Goal: Check status: Check status

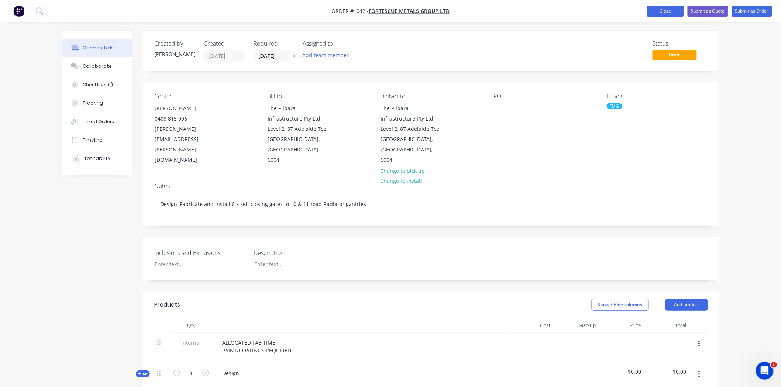
click at [667, 13] on button "Close" at bounding box center [665, 11] width 37 height 11
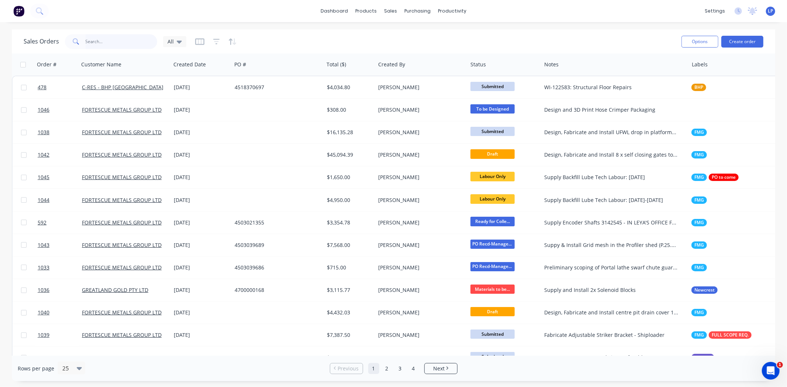
click at [124, 41] on input "text" at bounding box center [122, 41] width 72 height 15
type input "shermac"
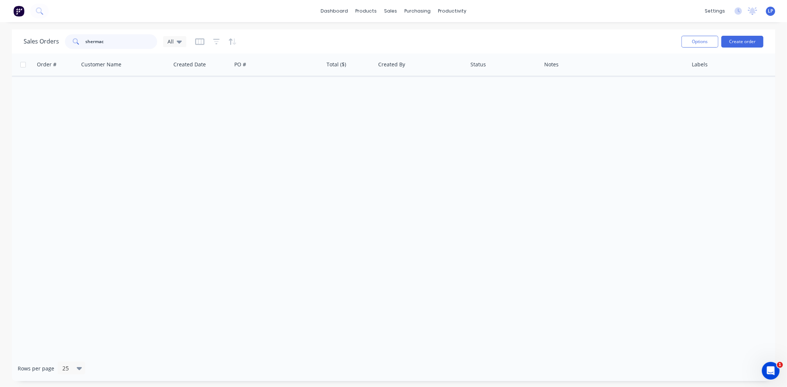
click at [71, 44] on div "shermac" at bounding box center [111, 41] width 92 height 15
click at [124, 44] on input "text" at bounding box center [122, 41] width 72 height 15
type input "scania"
click at [86, 149] on div "Order # Customer Name Created Date PO # Total ($) Created By Status Notes Label…" at bounding box center [394, 205] width 764 height 303
drag, startPoint x: 103, startPoint y: 45, endPoint x: 63, endPoint y: 42, distance: 40.4
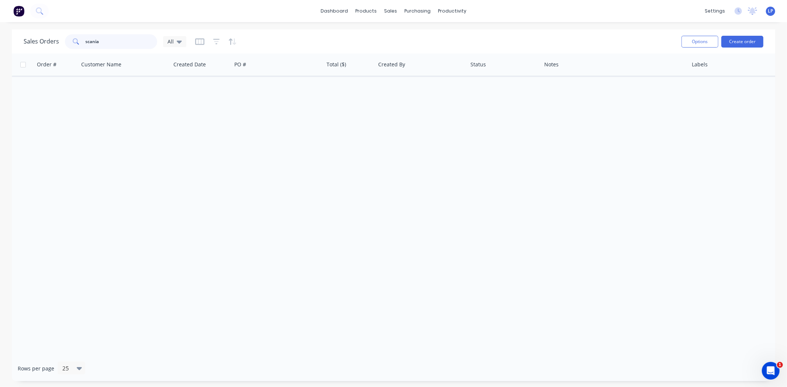
click at [63, 42] on div "Sales Orders scania All" at bounding box center [105, 41] width 163 height 15
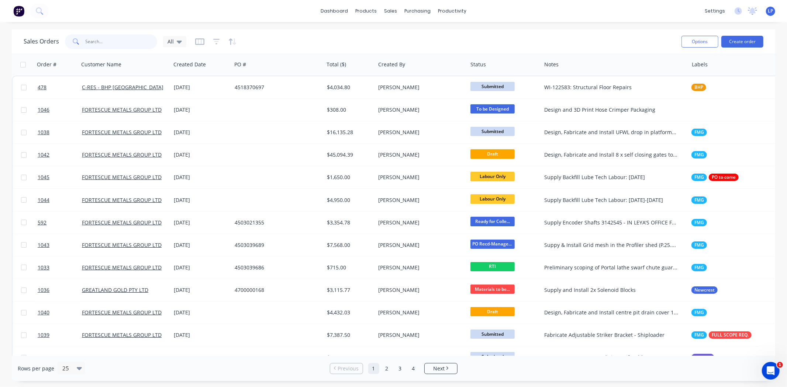
click at [109, 39] on input "text" at bounding box center [122, 41] width 72 height 15
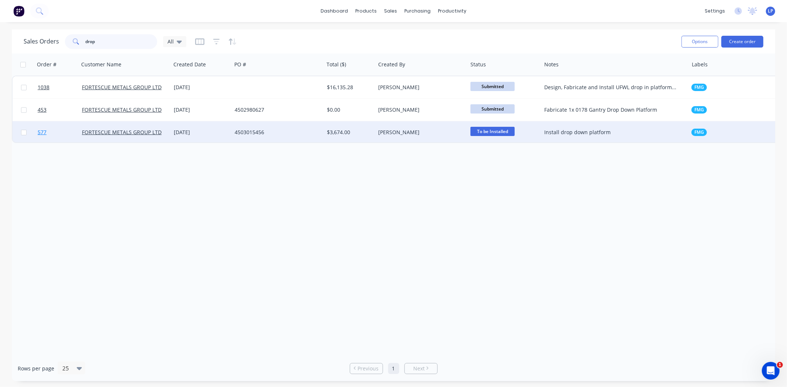
type input "drop"
click at [61, 137] on link "577" at bounding box center [60, 132] width 44 height 22
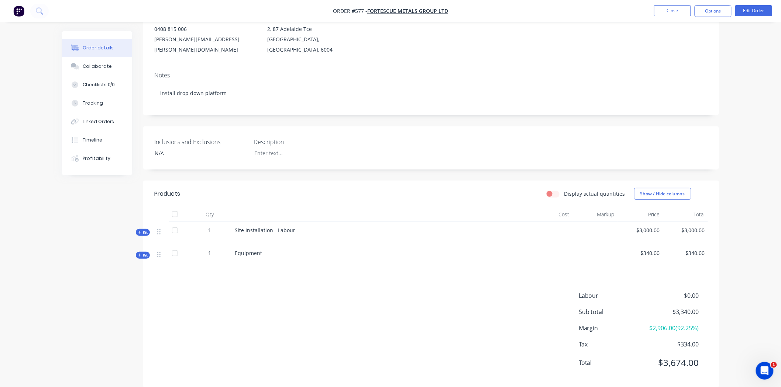
scroll to position [91, 0]
click at [146, 228] on span "Kit" at bounding box center [143, 231] width 10 height 6
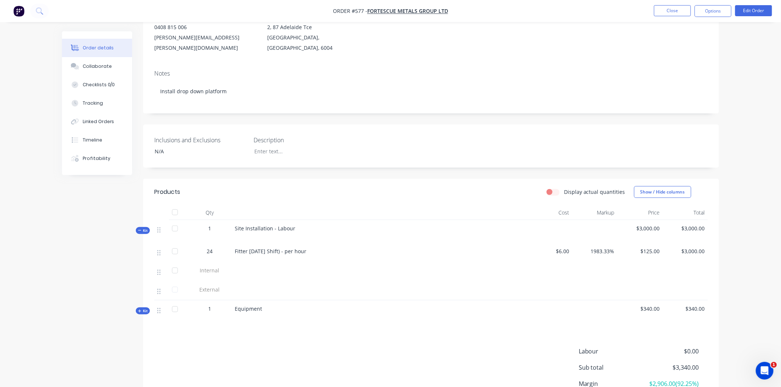
click at [146, 228] on span "Kit" at bounding box center [143, 231] width 10 height 6
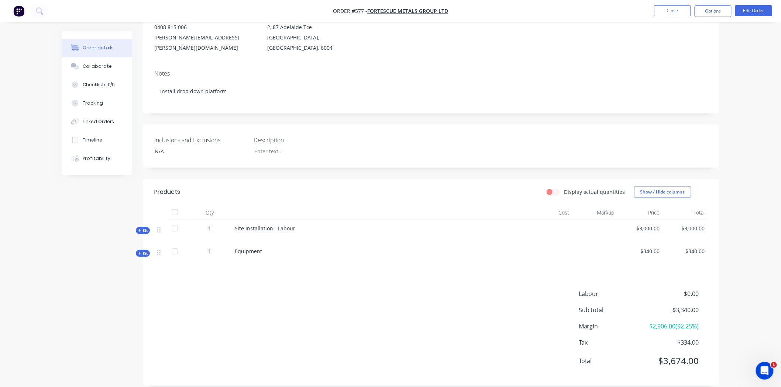
click at [149, 227] on div "Kit" at bounding box center [143, 230] width 14 height 7
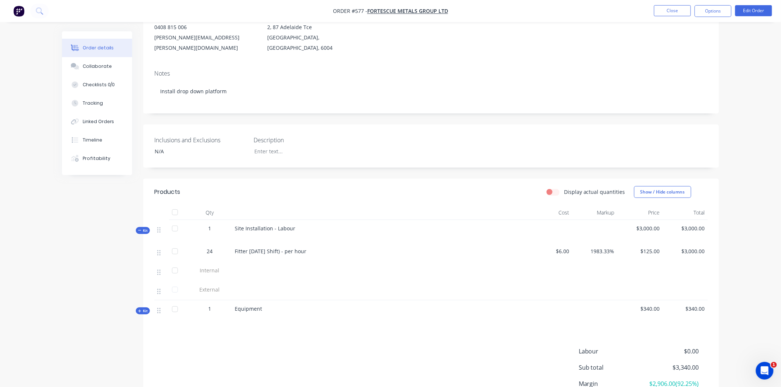
click at [146, 309] on span "Kit" at bounding box center [143, 312] width 10 height 6
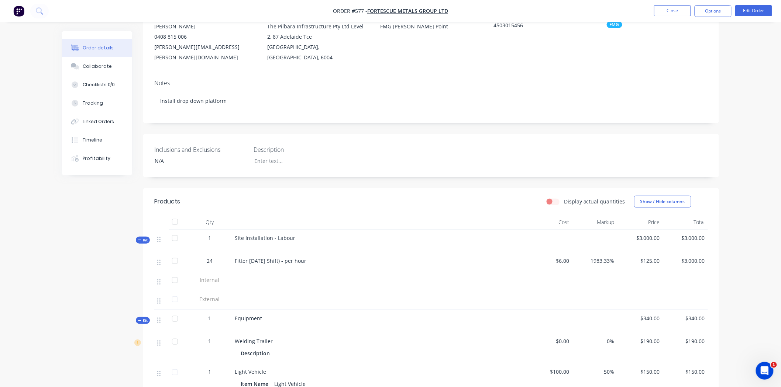
scroll to position [50, 0]
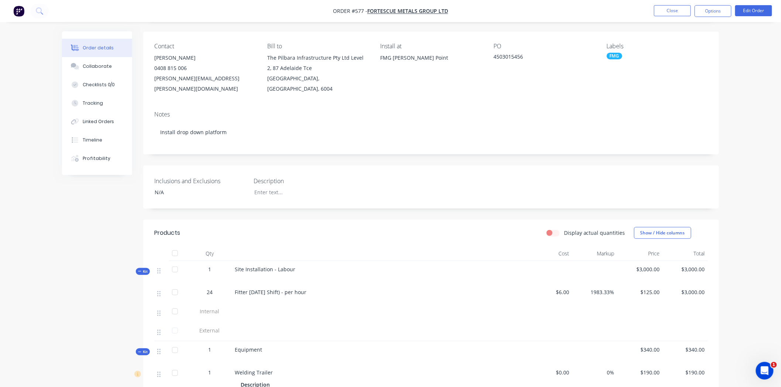
click at [147, 349] on span "Kit" at bounding box center [143, 352] width 10 height 6
click at [142, 266] on div "Created by Leya Created 20/08/25 Required Assigned to Add team member Invoiced …" at bounding box center [390, 239] width 657 height 514
click at [143, 269] on span "Kit" at bounding box center [143, 272] width 10 height 6
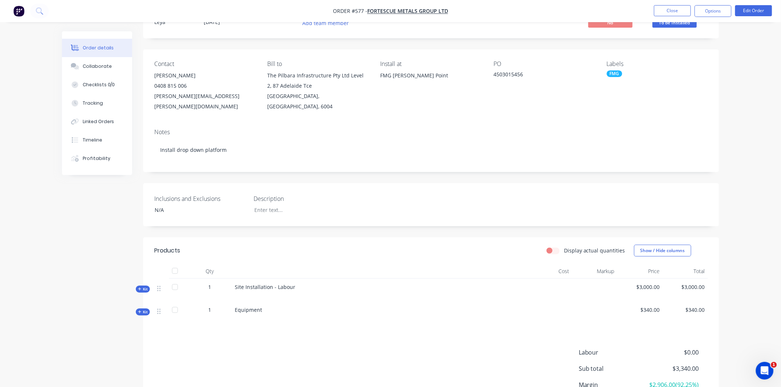
scroll to position [0, 0]
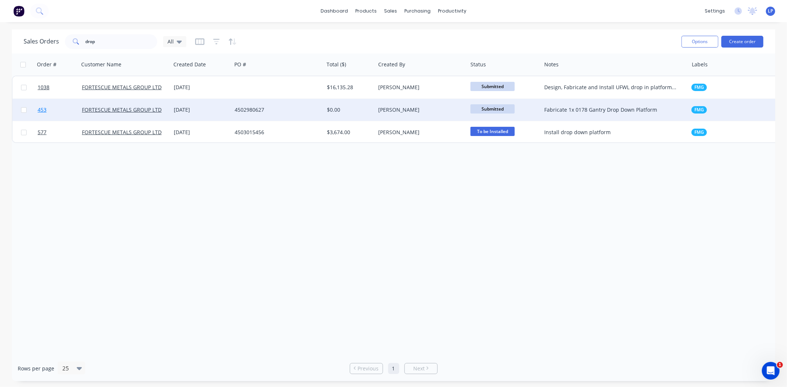
click at [56, 112] on link "453" at bounding box center [60, 110] width 44 height 22
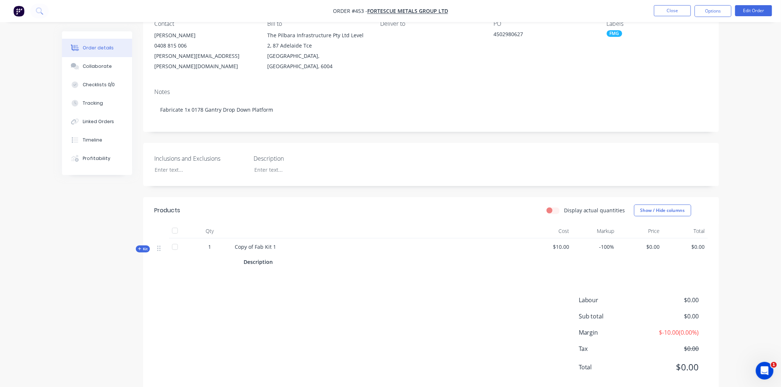
scroll to position [79, 0]
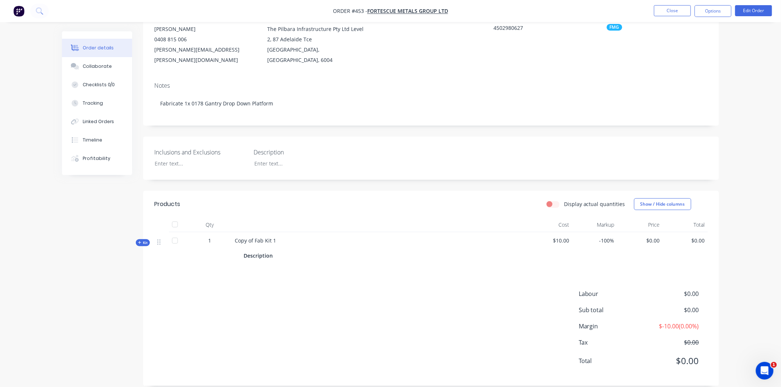
click at [138, 241] on icon at bounding box center [139, 243] width 3 height 4
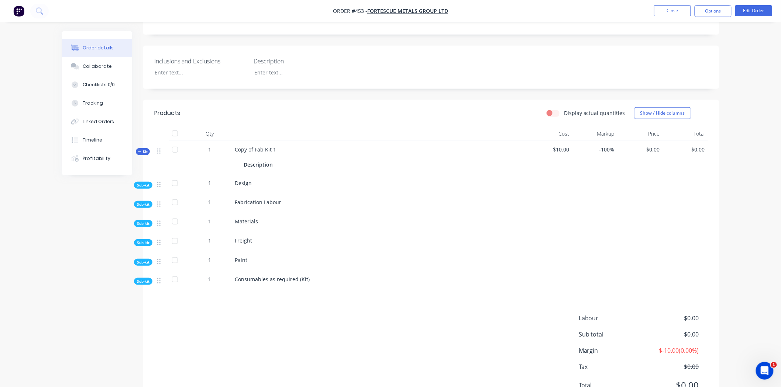
scroll to position [198, 0]
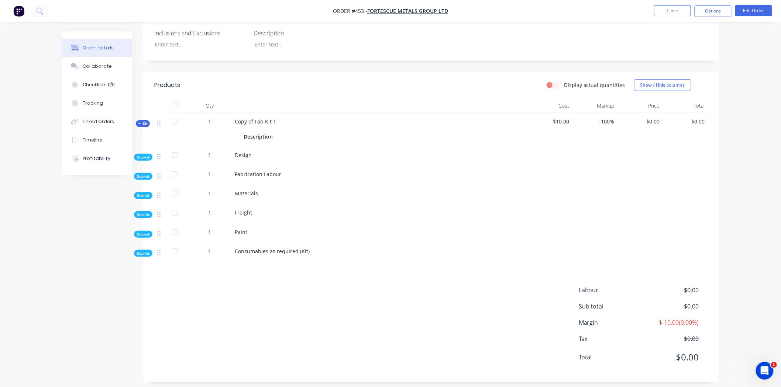
click at [148, 155] on span "Sub-kit" at bounding box center [143, 158] width 13 height 6
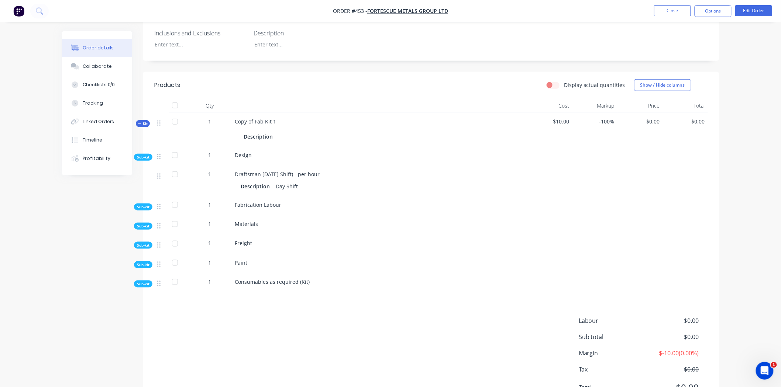
click at [148, 155] on span "Sub-kit" at bounding box center [143, 158] width 13 height 6
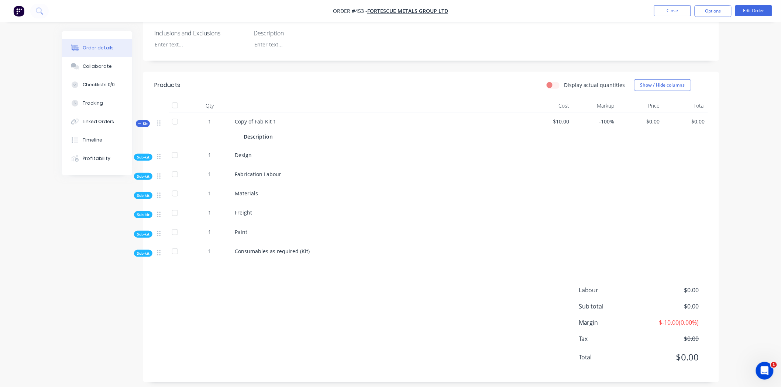
scroll to position [0, 0]
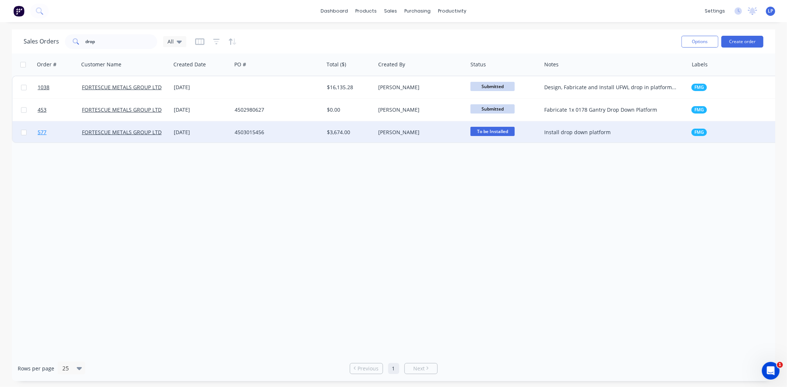
click at [65, 135] on link "577" at bounding box center [60, 132] width 44 height 22
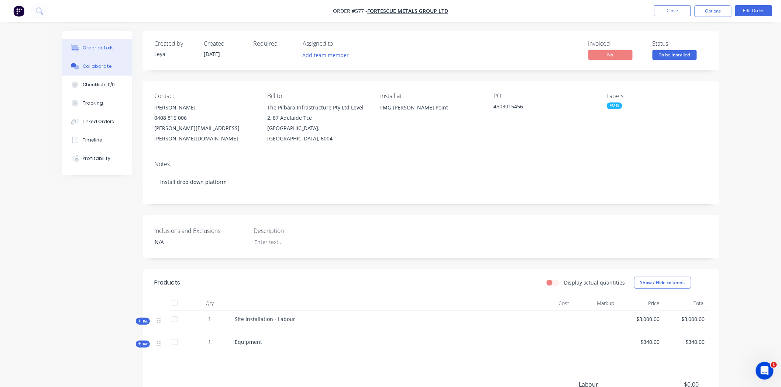
click at [100, 62] on button "Collaborate" at bounding box center [97, 66] width 70 height 18
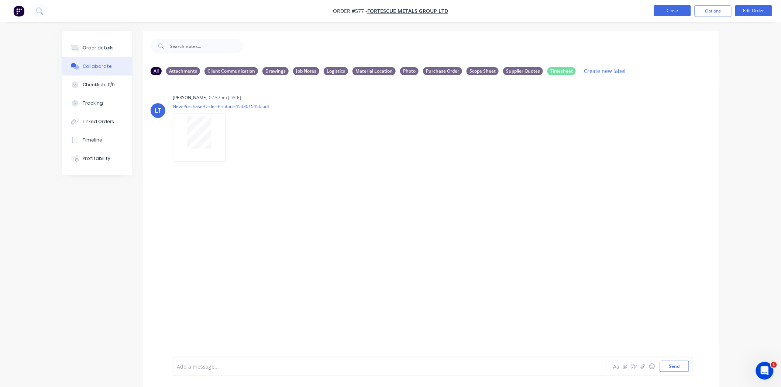
click at [667, 12] on button "Close" at bounding box center [672, 10] width 37 height 11
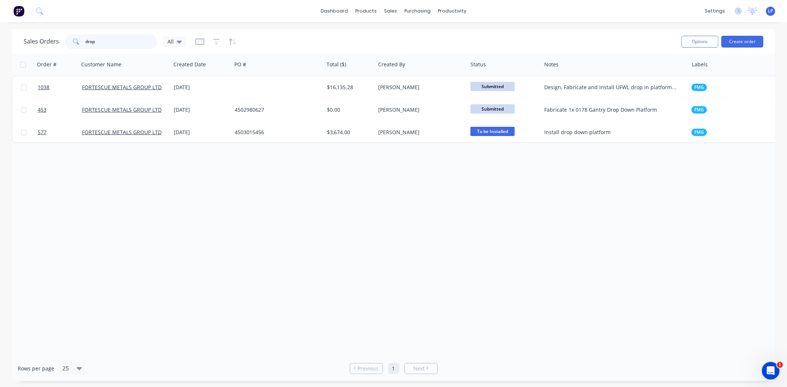
drag, startPoint x: 106, startPoint y: 43, endPoint x: 61, endPoint y: 38, distance: 45.6
click at [61, 38] on div "Sales Orders drop All" at bounding box center [105, 41] width 163 height 15
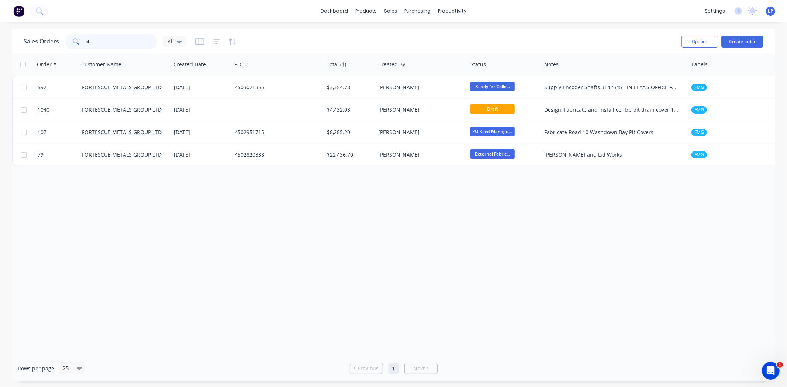
type input "p"
type input "gate"
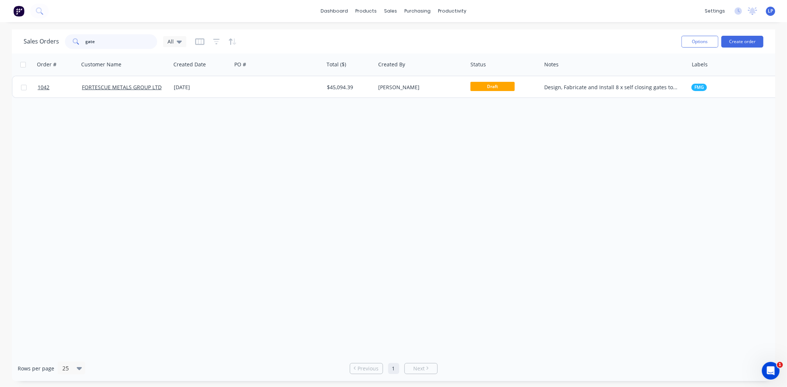
drag, startPoint x: 128, startPoint y: 43, endPoint x: 65, endPoint y: 40, distance: 63.2
click at [65, 39] on div "gate" at bounding box center [111, 41] width 92 height 15
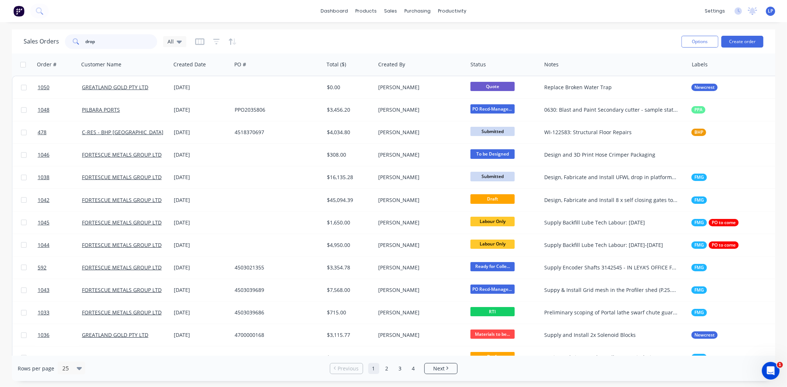
type input "drop"
